Goal: Task Accomplishment & Management: Complete application form

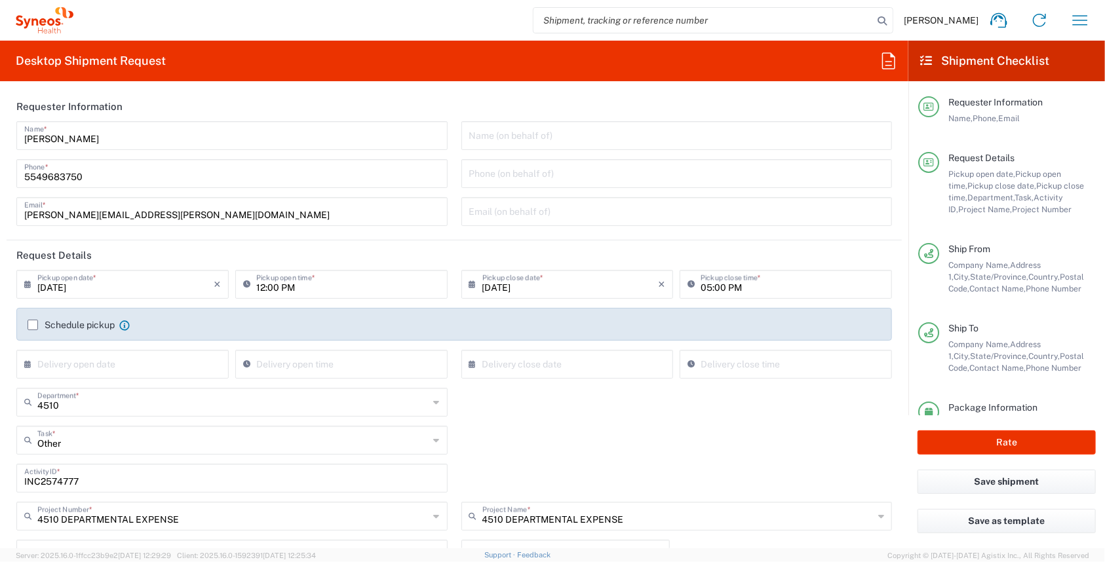
scroll to position [88, 0]
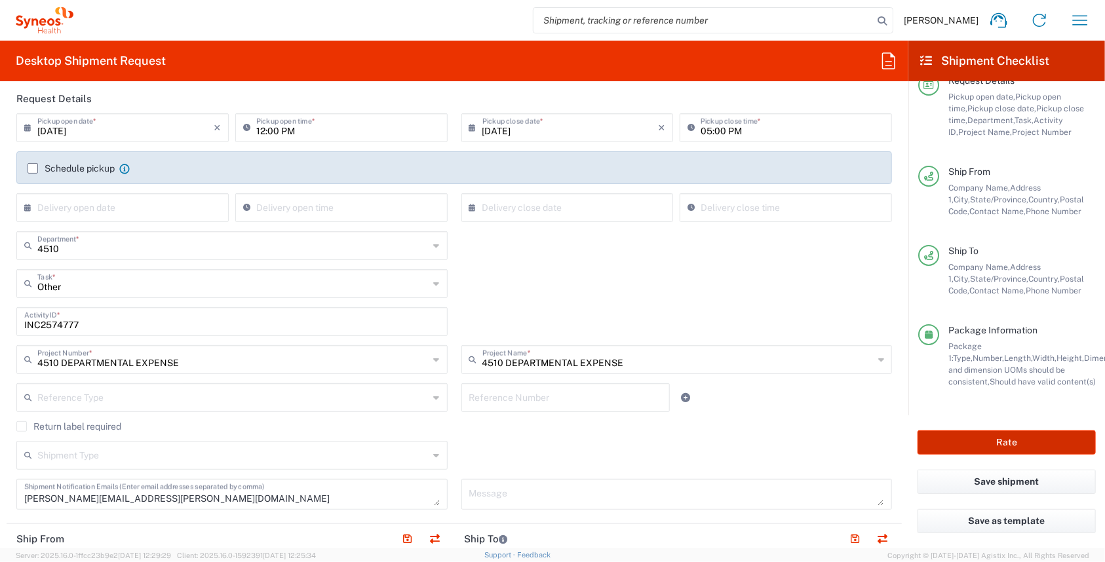
click at [1050, 446] on button "Rate" at bounding box center [1007, 443] width 178 height 24
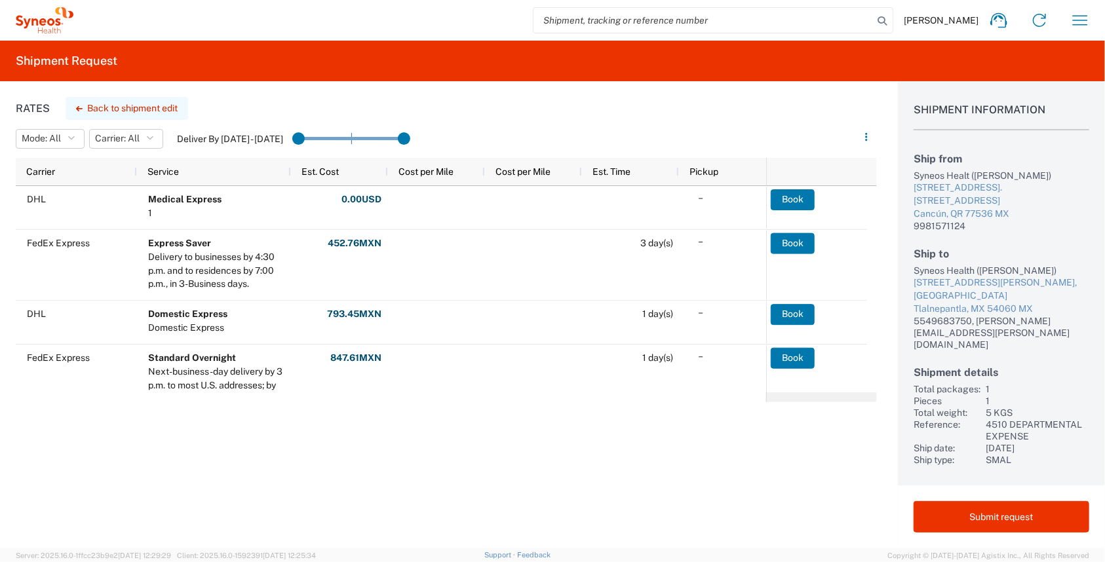
click at [84, 109] on button "Back to shipment edit" at bounding box center [127, 108] width 123 height 23
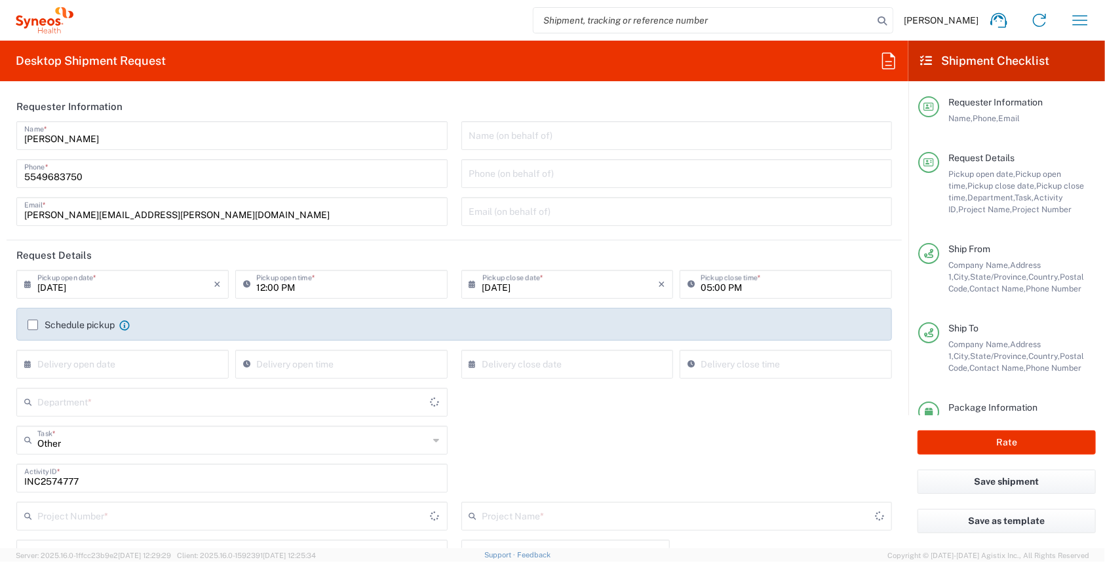
type input "[GEOGRAPHIC_DATA]"
type input "4510"
type input "4510 DEPARTMENTAL EXPENSE"
type input "[PERSON_NAME] Roo"
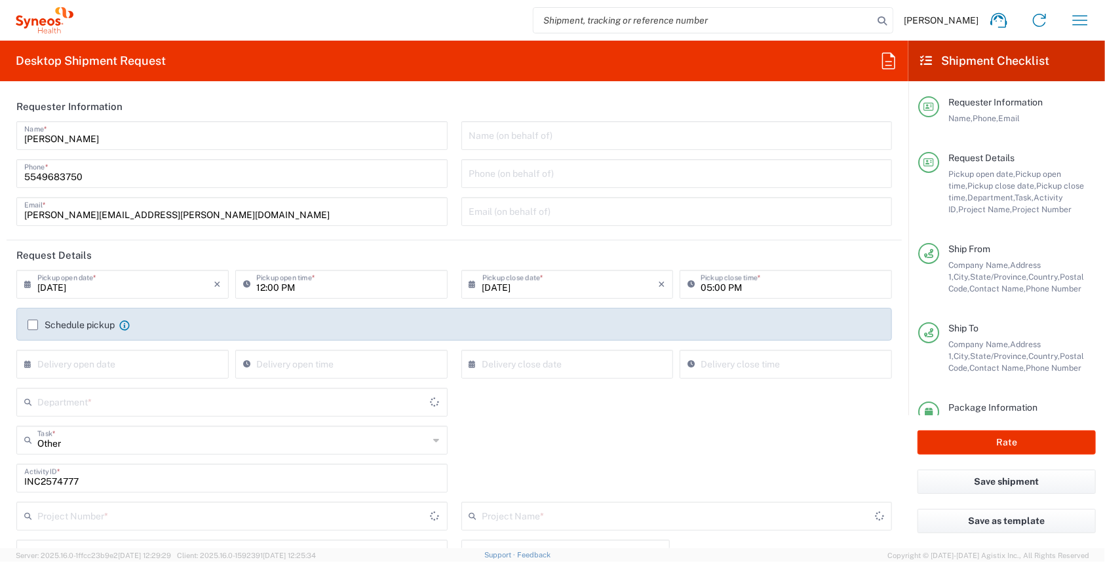
type input "[GEOGRAPHIC_DATA]"
type input "Large Box"
type input "4510 DEPARTMENTAL EXPENSE"
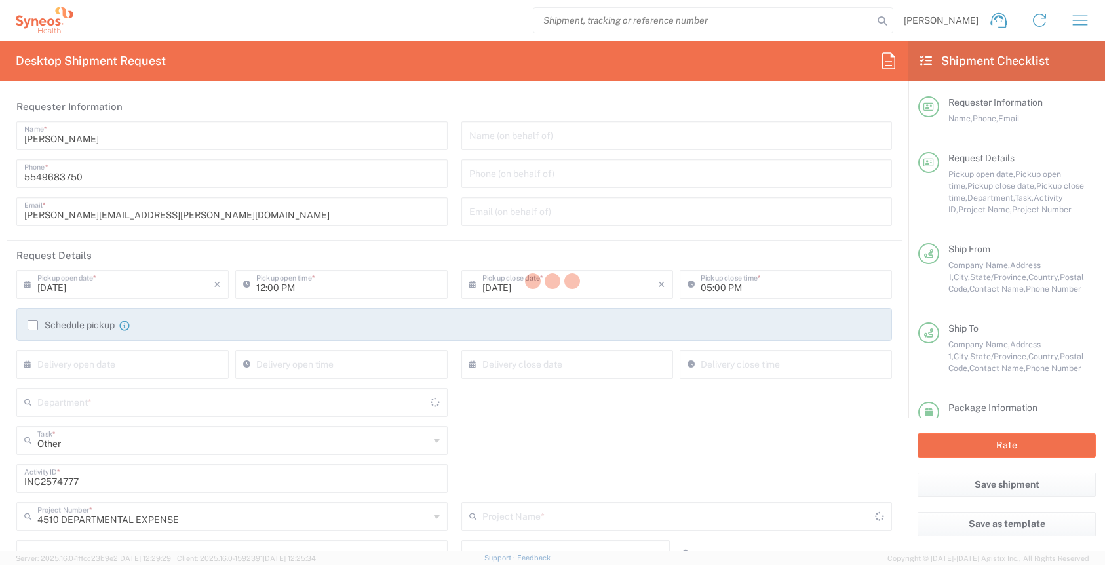
type input "4510 DEPARTMENTAL EXPENSE"
type input "Large Box"
type input "INC Research Clin Svcs [GEOGRAPHIC_DATA]"
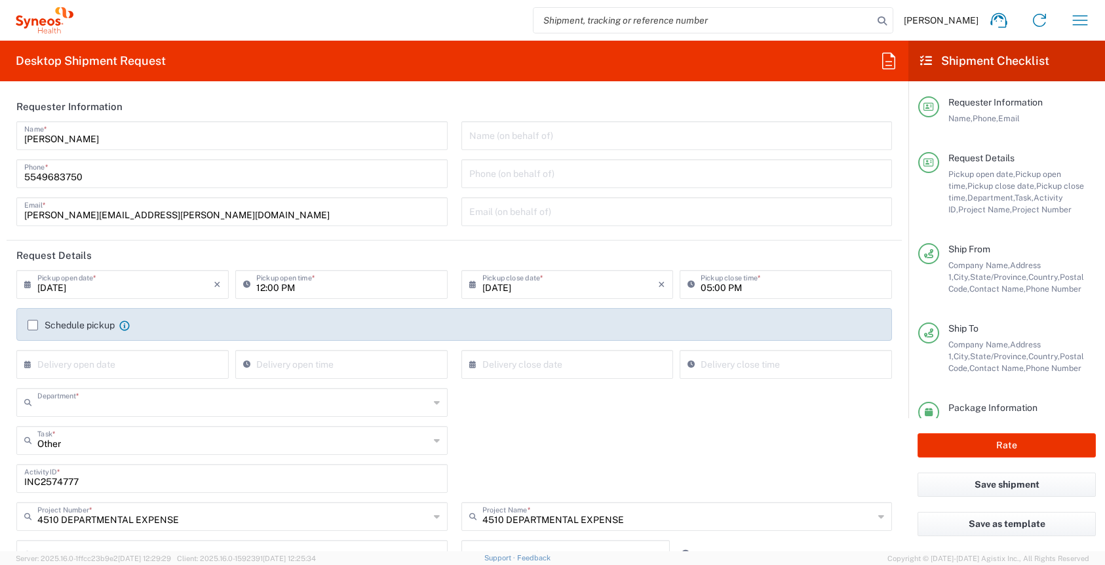
type input "4510"
